Goal: Check status: Check status

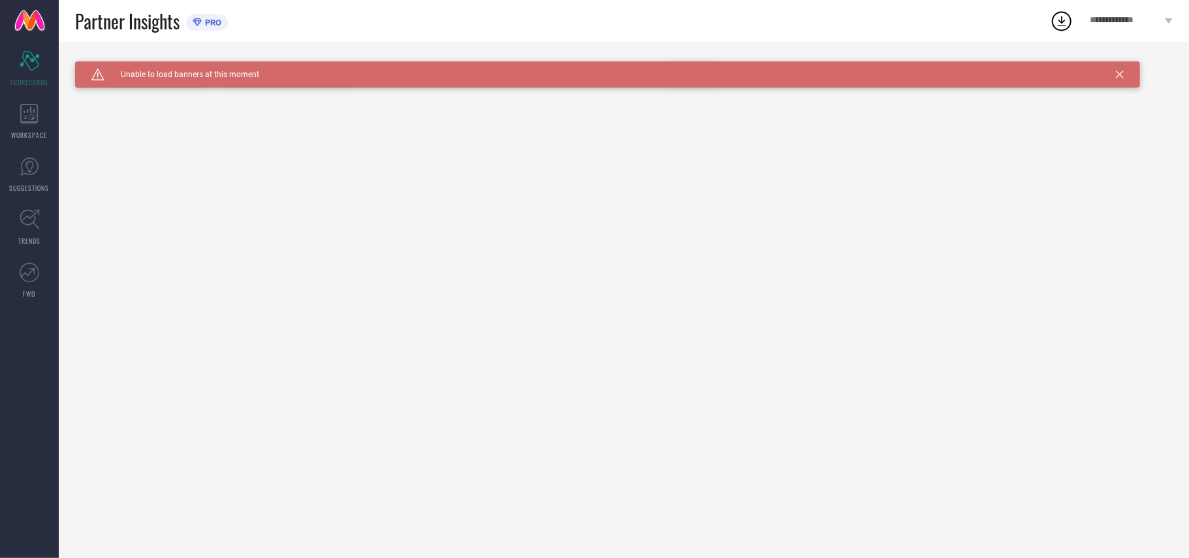
type input "All"
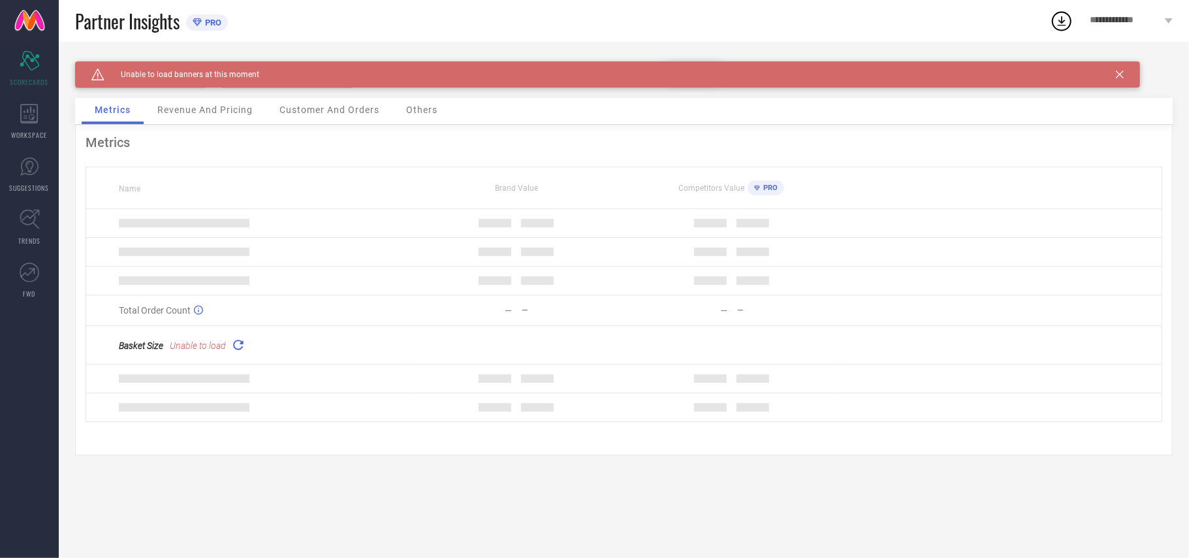
click at [1119, 73] on icon at bounding box center [1120, 75] width 8 height 8
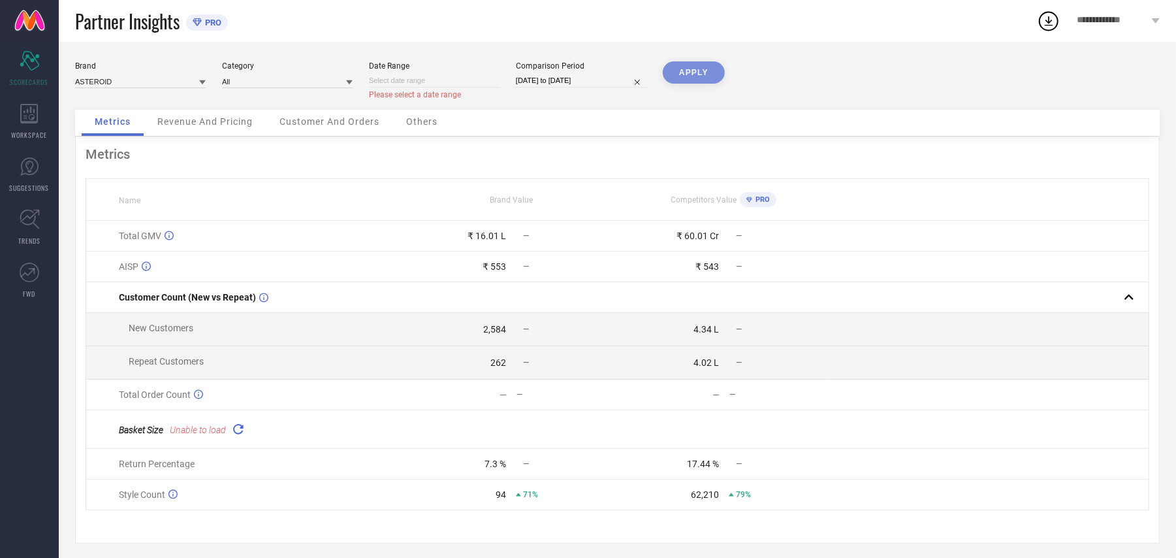
click at [437, 81] on input at bounding box center [434, 81] width 131 height 14
select select "9"
select select "2025"
select select "10"
select select "2025"
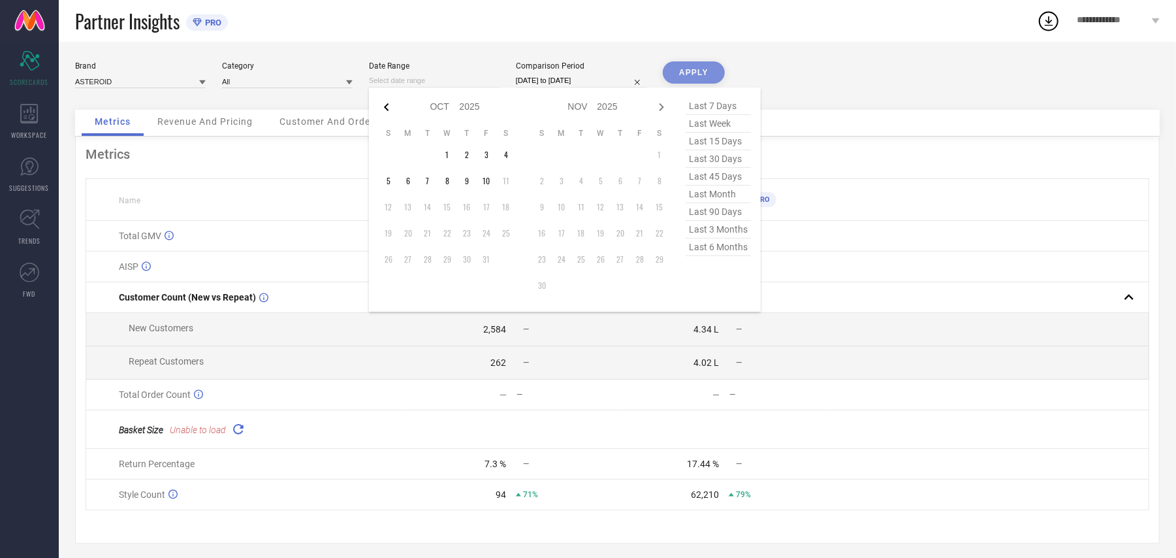
click at [384, 105] on icon at bounding box center [387, 107] width 16 height 16
select select "8"
select select "2025"
select select "9"
select select "2025"
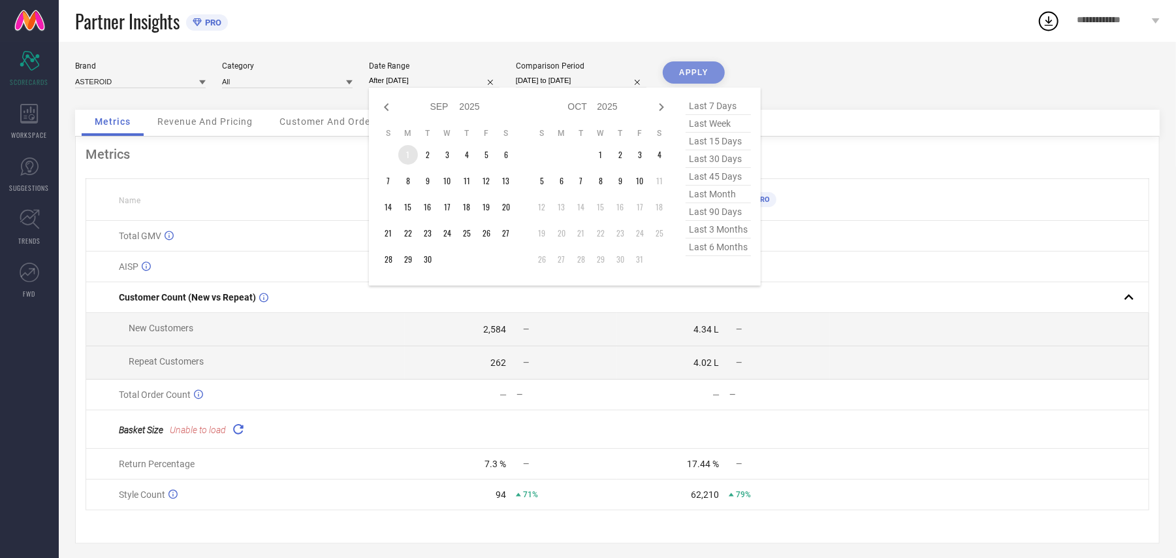
click at [406, 153] on td "1" at bounding box center [408, 155] width 20 height 20
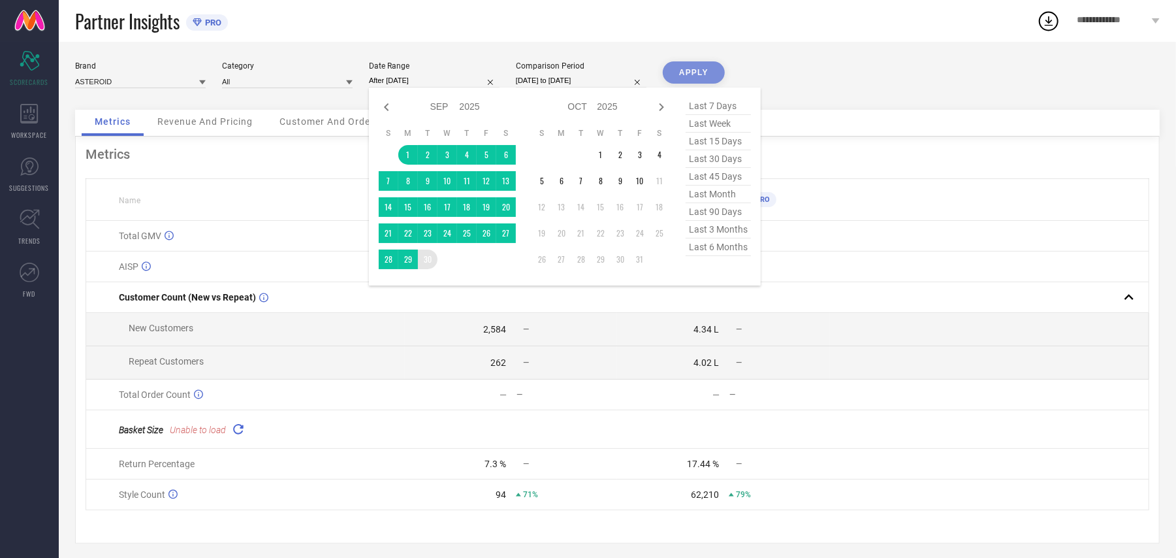
type input "[DATE] to [DATE]"
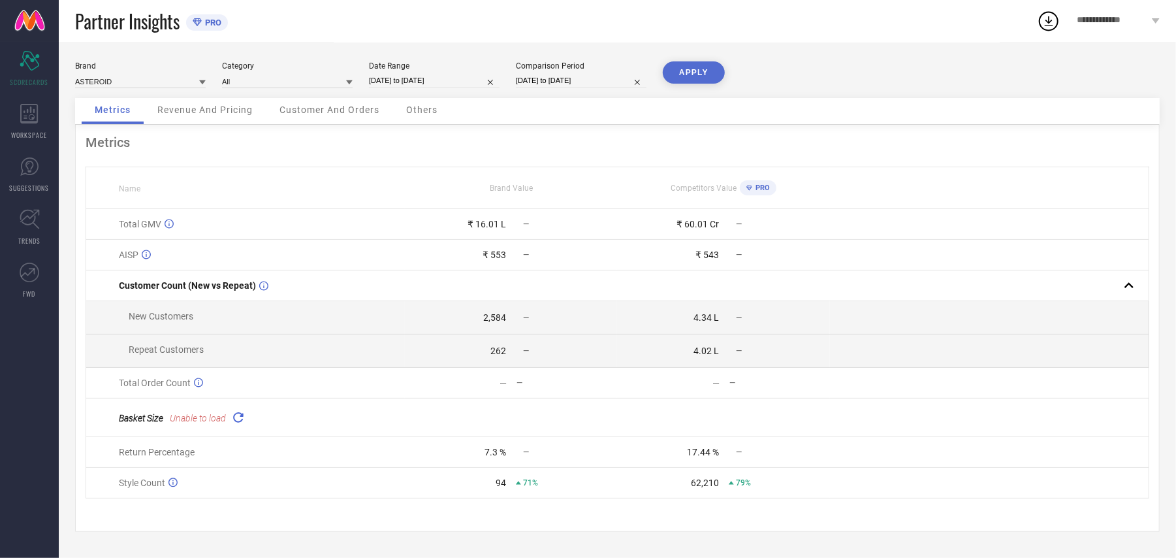
click at [553, 77] on input "[DATE] to [DATE]" at bounding box center [581, 81] width 131 height 14
select select "8"
select select "2024"
select select "9"
select select "2024"
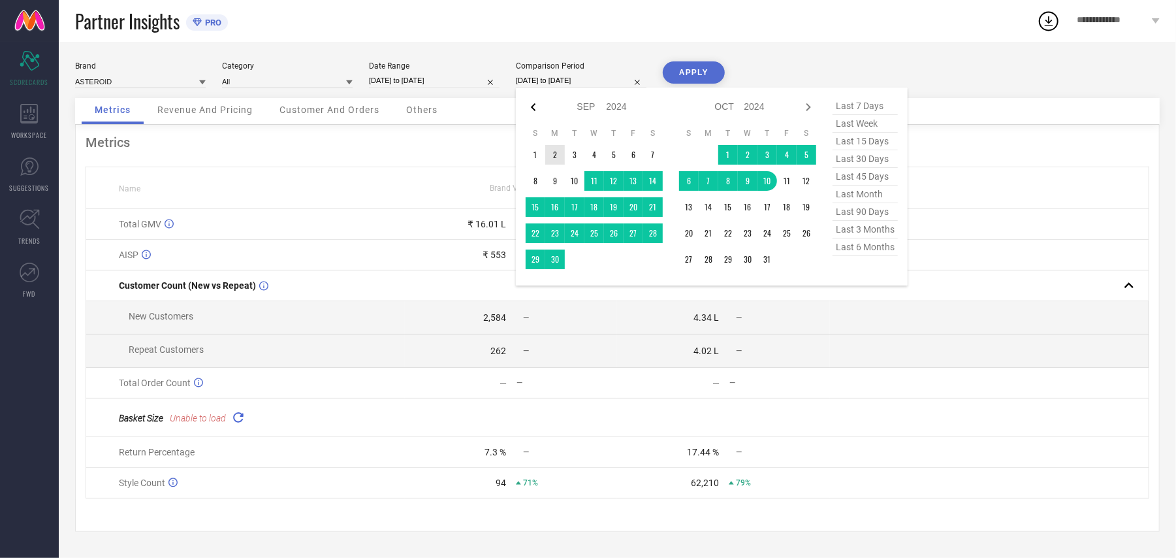
click at [529, 99] on icon at bounding box center [534, 107] width 16 height 16
select select "7"
select select "2024"
select select "8"
select select "2024"
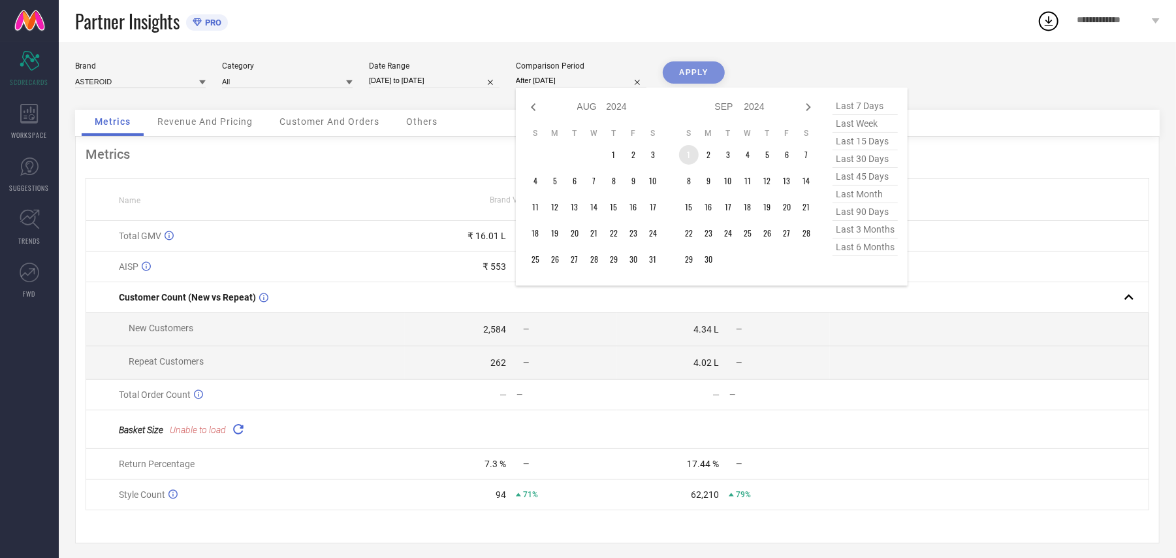
drag, startPoint x: 694, startPoint y: 153, endPoint x: 714, endPoint y: 180, distance: 34.1
click at [693, 152] on td "1" at bounding box center [689, 155] width 20 height 20
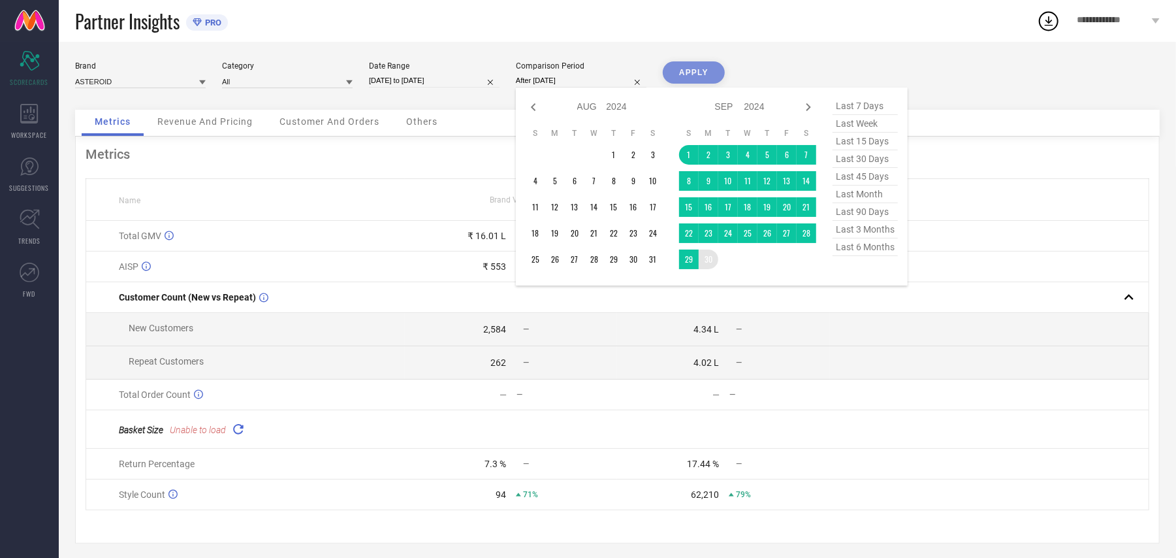
type input "[DATE] to [DATE]"
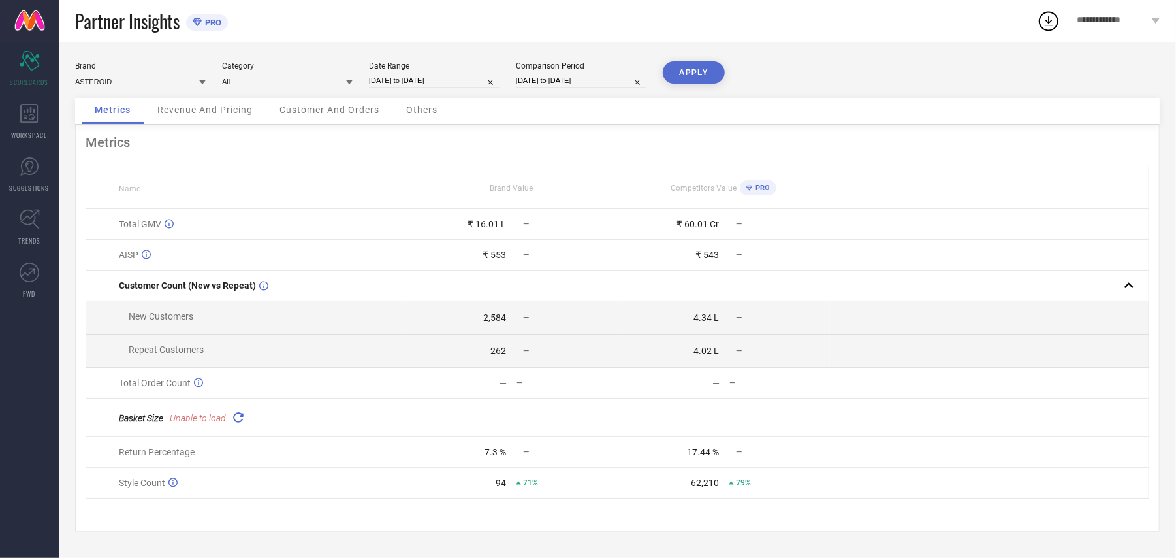
click at [711, 82] on button "APPLY" at bounding box center [694, 72] width 62 height 22
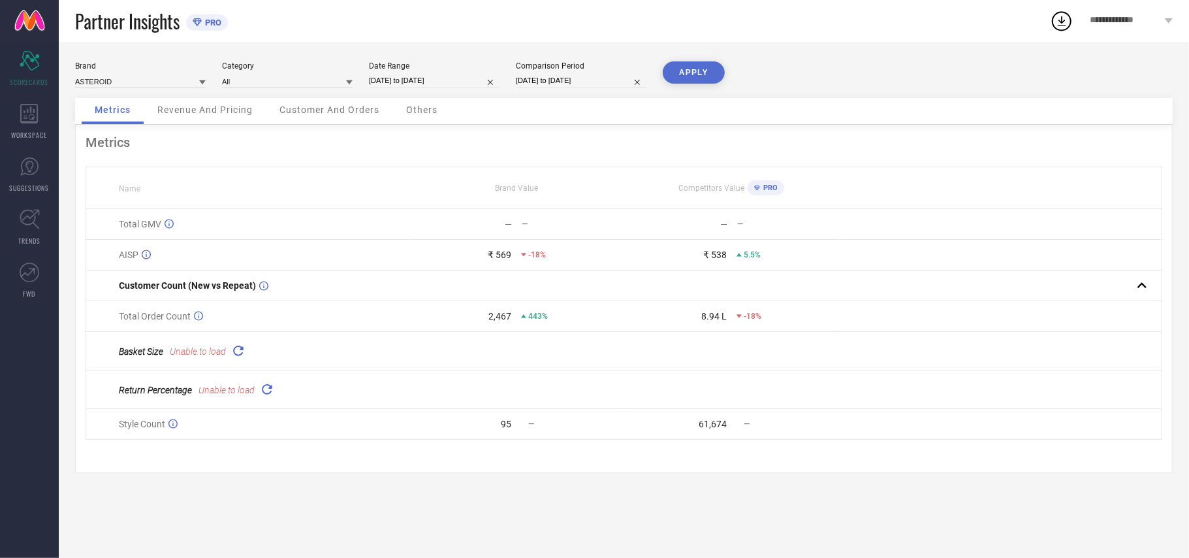
click at [696, 74] on button "APPLY" at bounding box center [694, 72] width 62 height 22
click at [1121, 20] on span "**********" at bounding box center [1126, 20] width 72 height 11
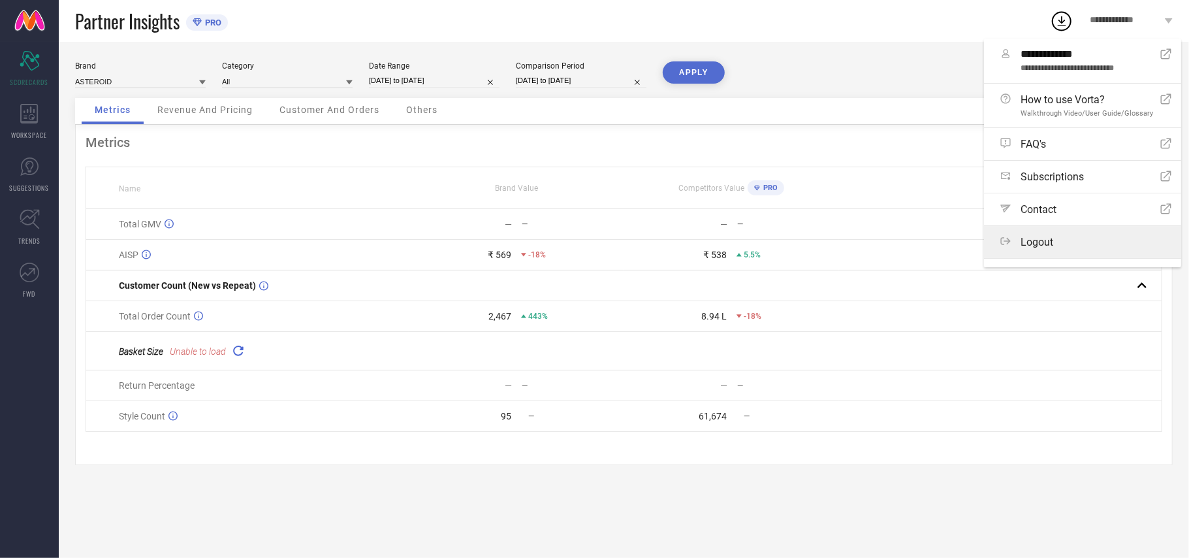
click at [1043, 248] on span "Logout" at bounding box center [1037, 242] width 33 height 12
click at [0, 0] on button "Logout" at bounding box center [0, 0] width 0 height 0
